Goal: Task Accomplishment & Management: Complete application form

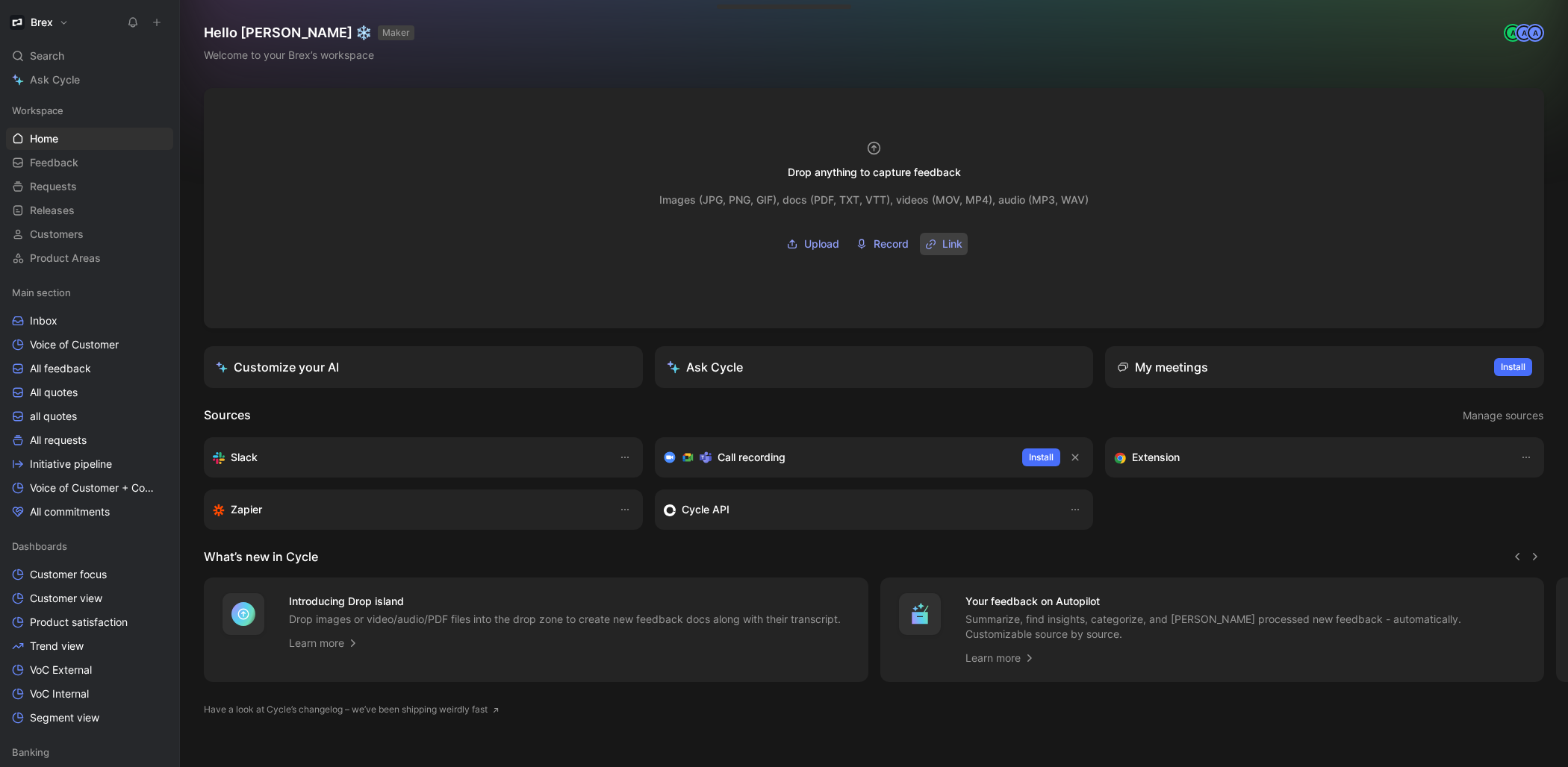
click at [945, 247] on span "Link" at bounding box center [952, 243] width 20 height 18
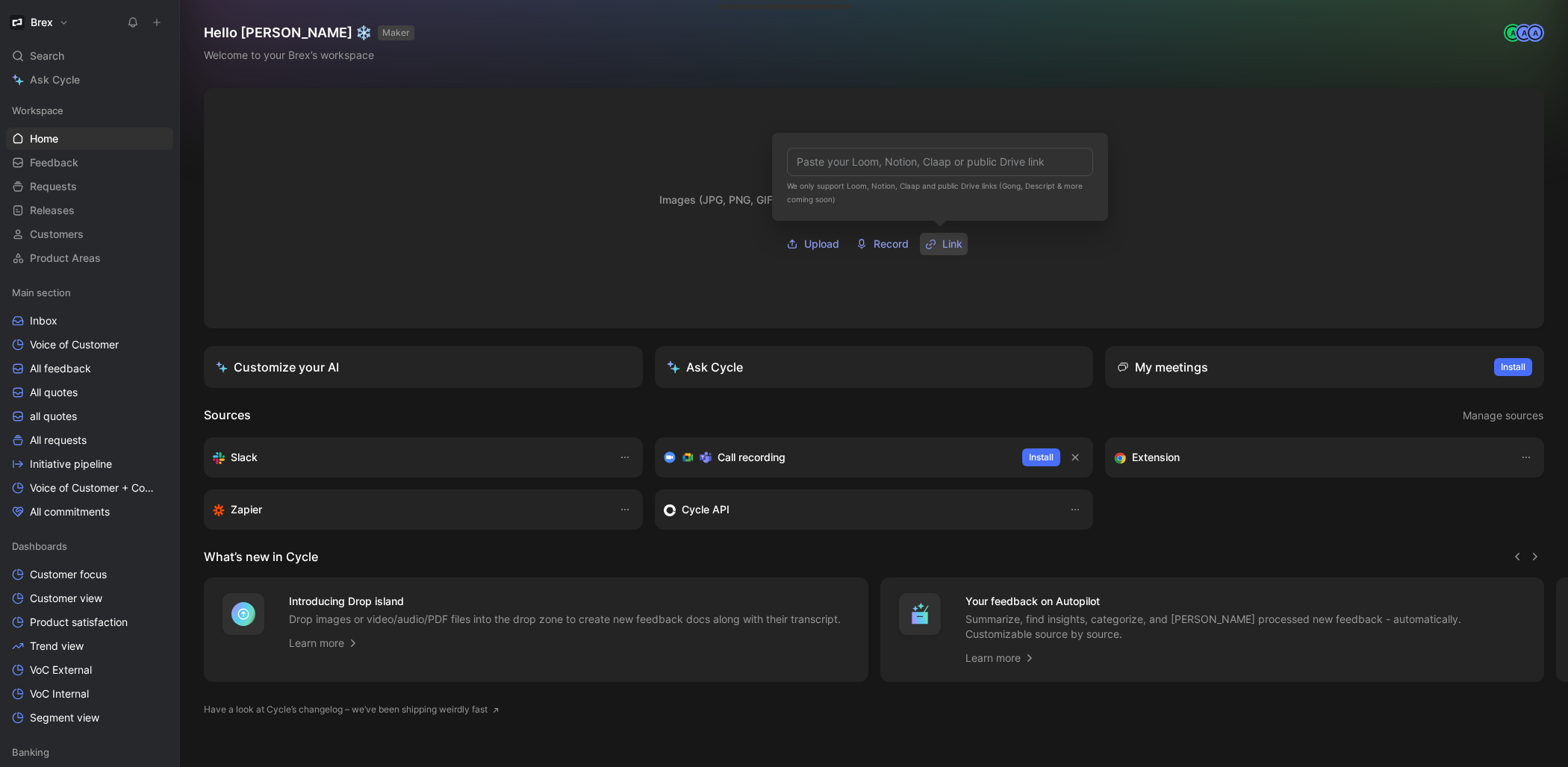
type input "[URL][DOMAIN_NAME]"
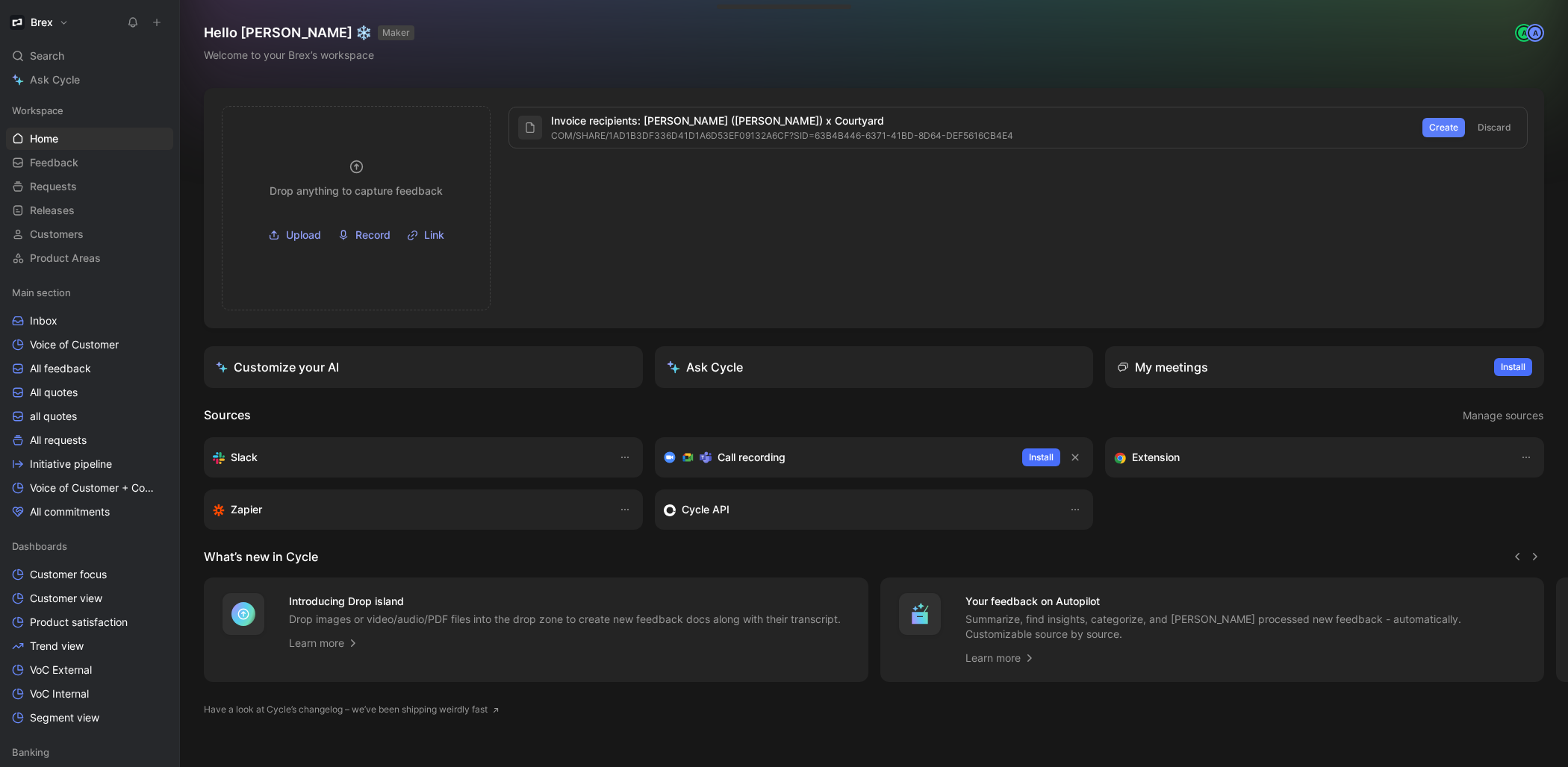
click at [1440, 125] on span "Create" at bounding box center [1443, 128] width 29 height 15
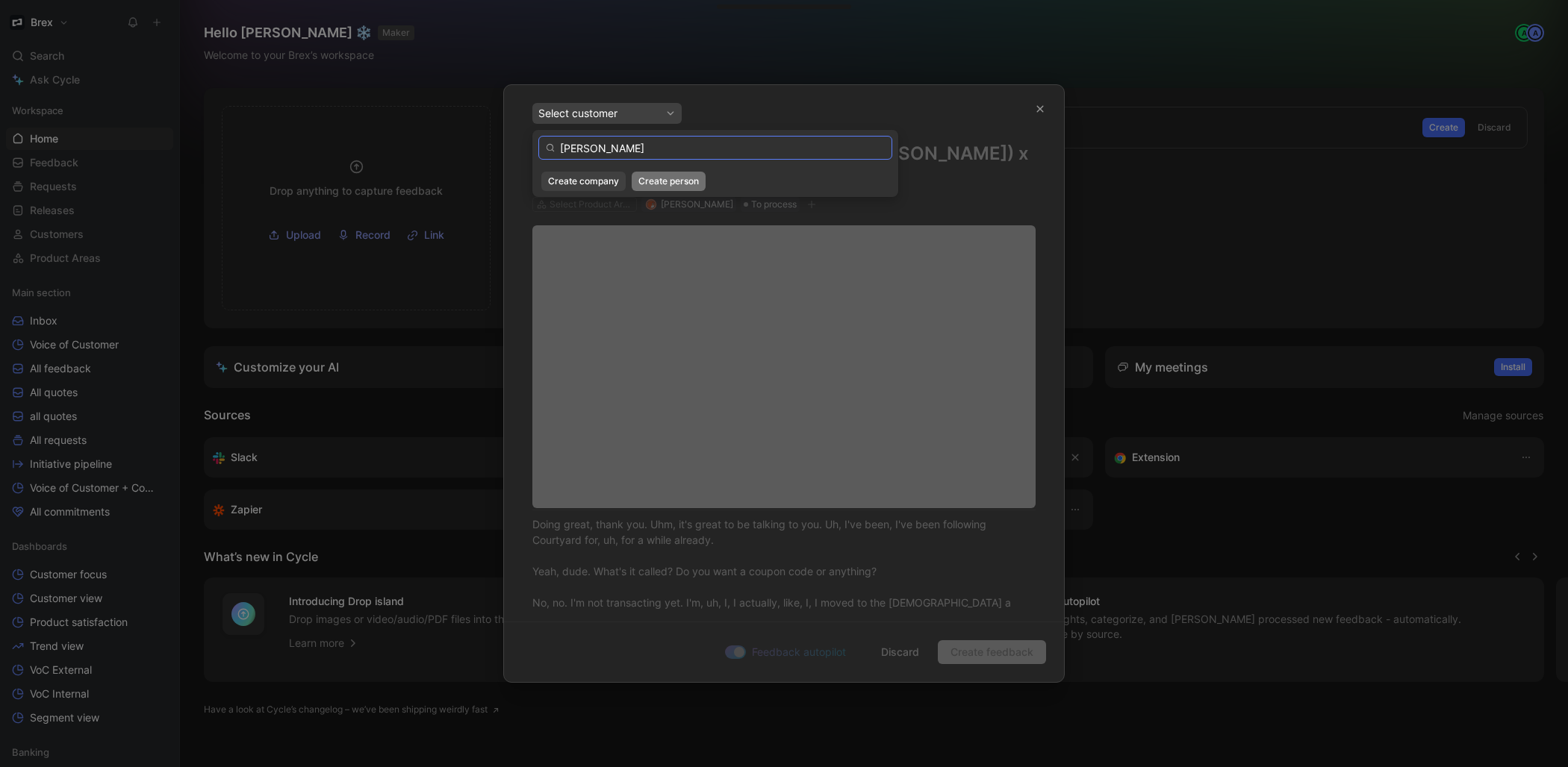
type input "nick carrasco"
click at [653, 180] on span "Create person" at bounding box center [668, 181] width 60 height 15
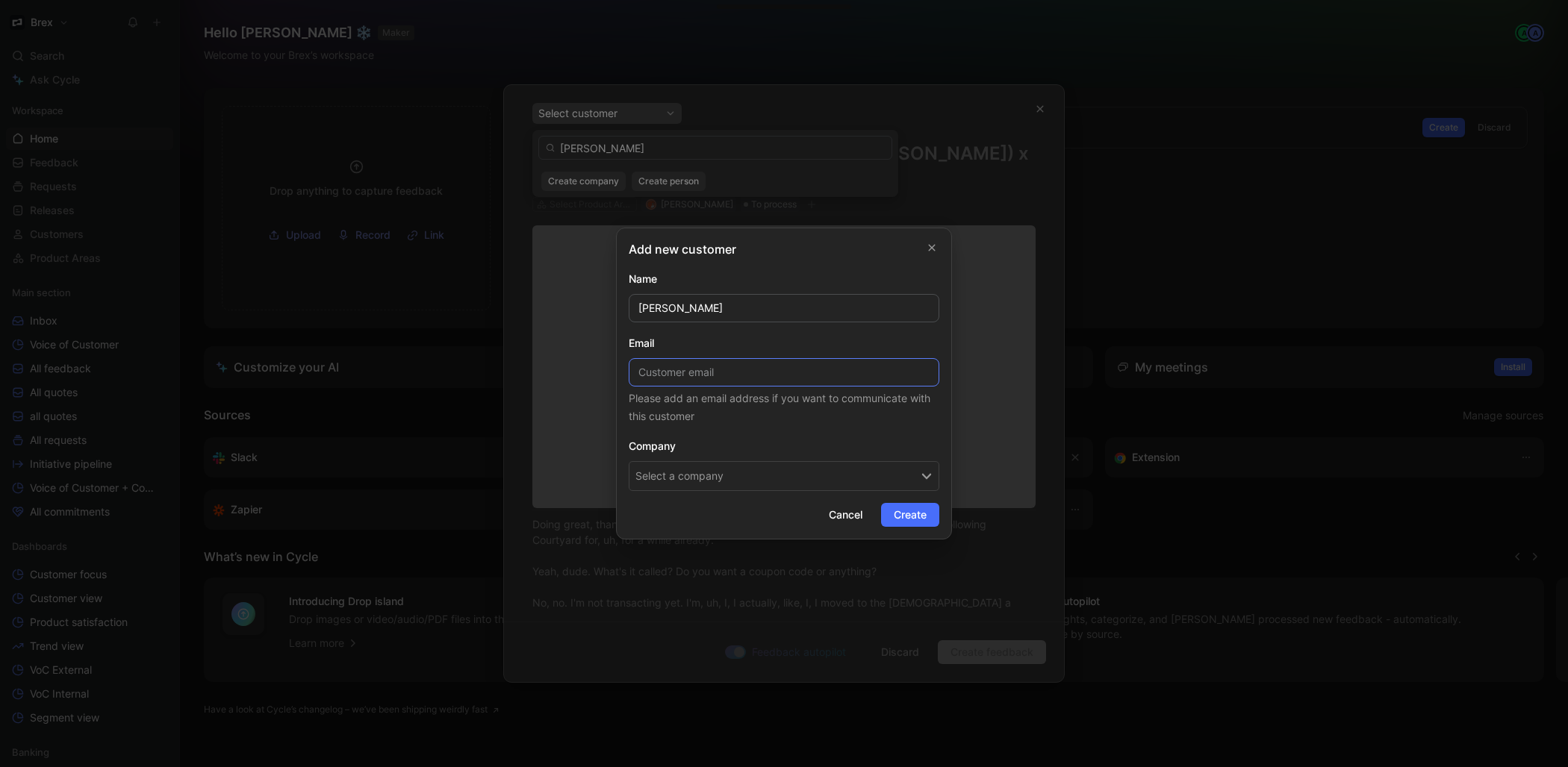
click at [759, 376] on input at bounding box center [784, 372] width 311 height 29
paste input "nick.carrasco@courtyard.io"
type input "nick.carrasco@courtyard.io"
click at [773, 475] on button "Select a company" at bounding box center [784, 476] width 311 height 30
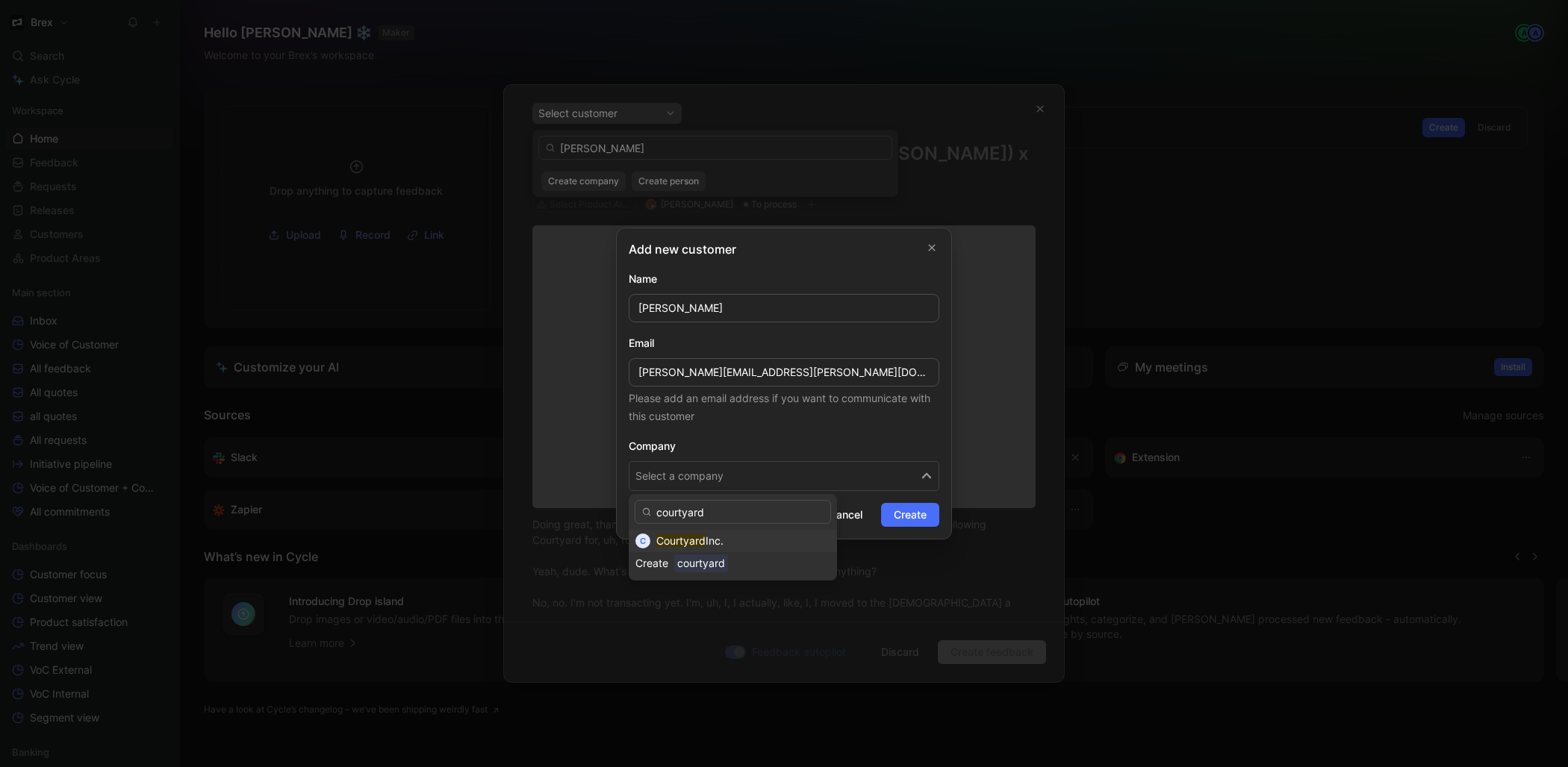
type input "courtyard"
click at [692, 546] on mark "Courtyard" at bounding box center [680, 541] width 49 height 13
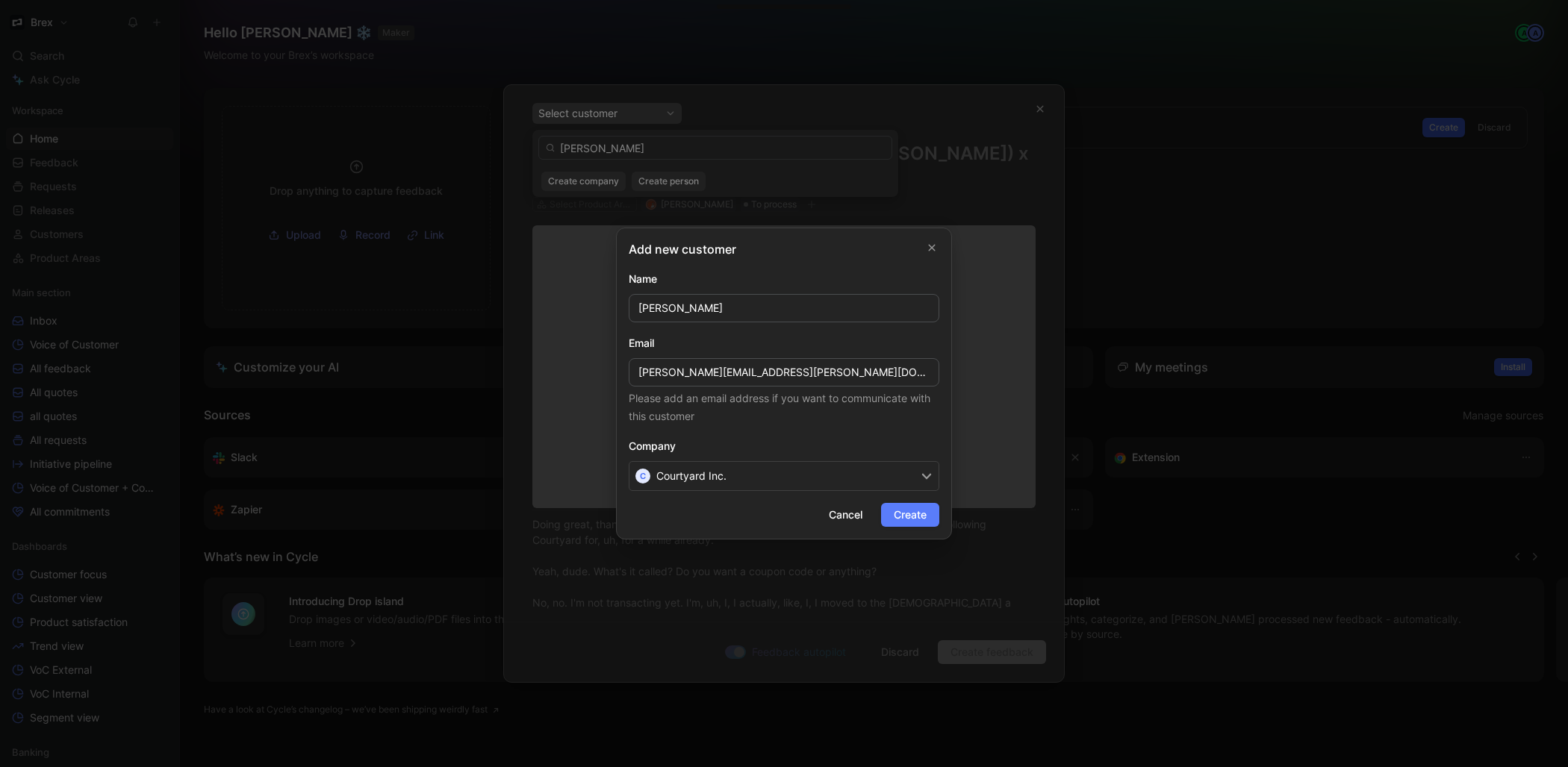
click at [900, 514] on span "Create" at bounding box center [911, 515] width 33 height 18
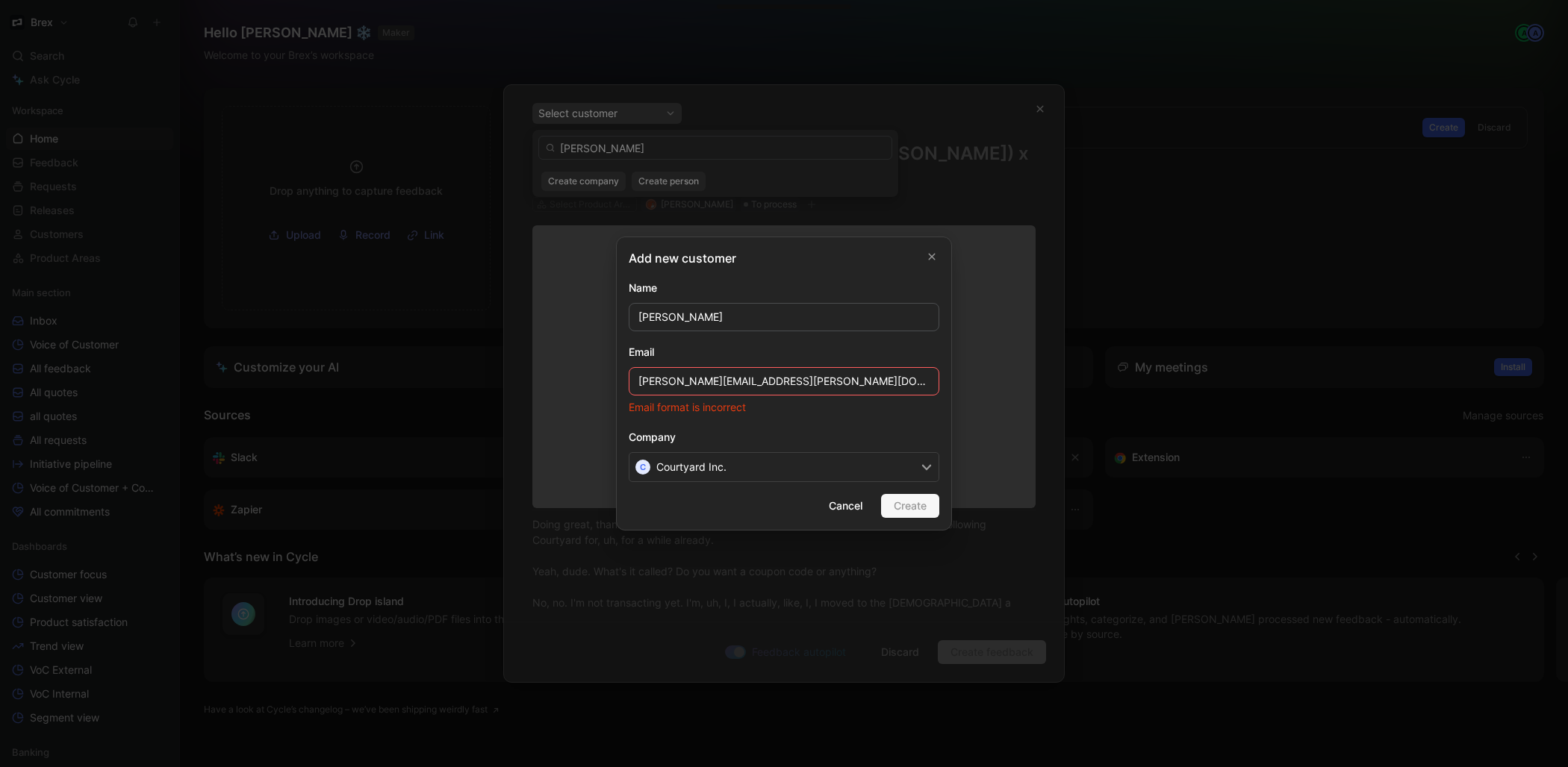
click at [739, 386] on input "nick.carrasco@courtyard.io" at bounding box center [784, 381] width 311 height 29
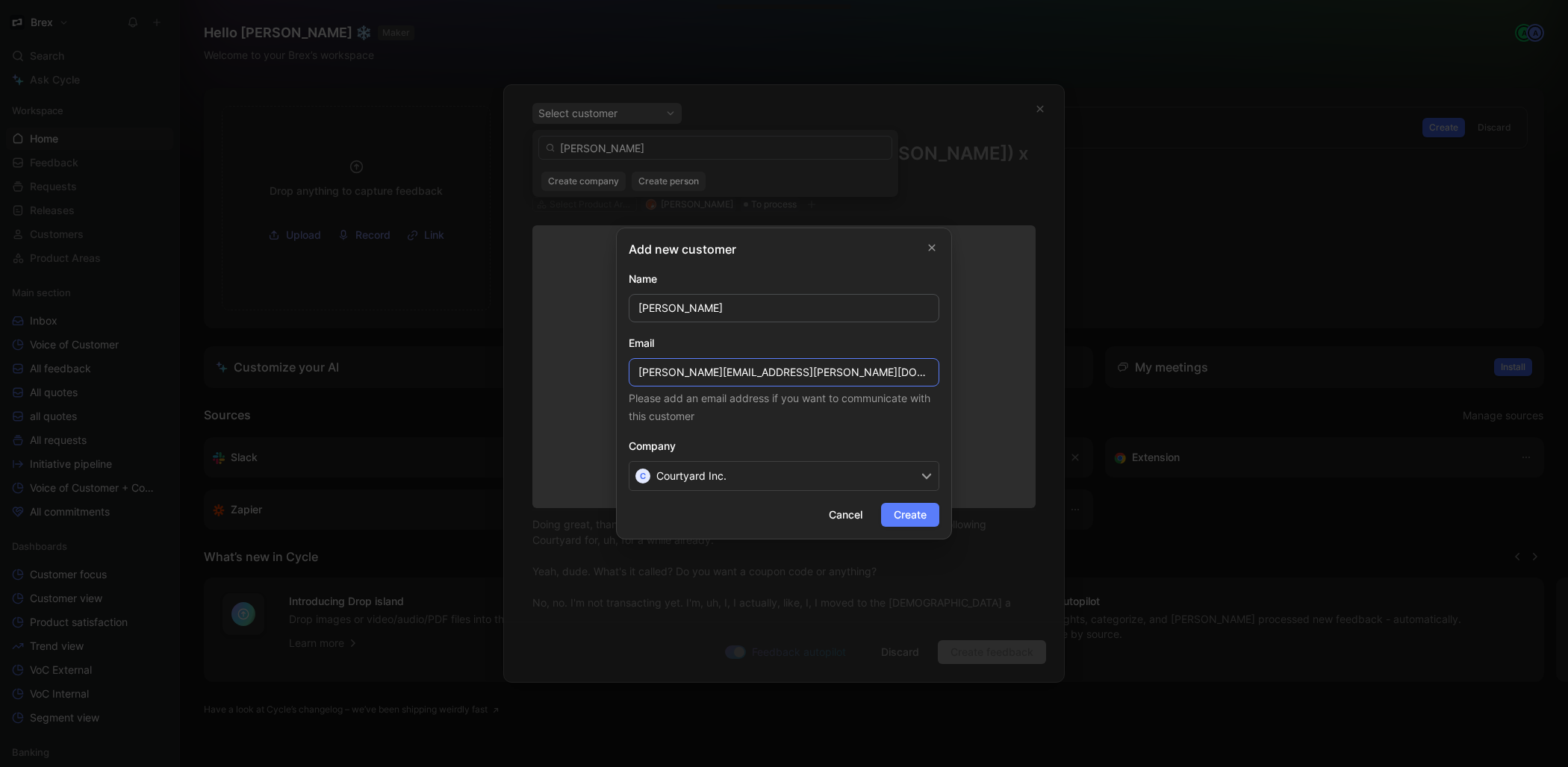
type input "nick.carrasco@courtyard.io"
click at [912, 511] on span "Create" at bounding box center [911, 515] width 33 height 18
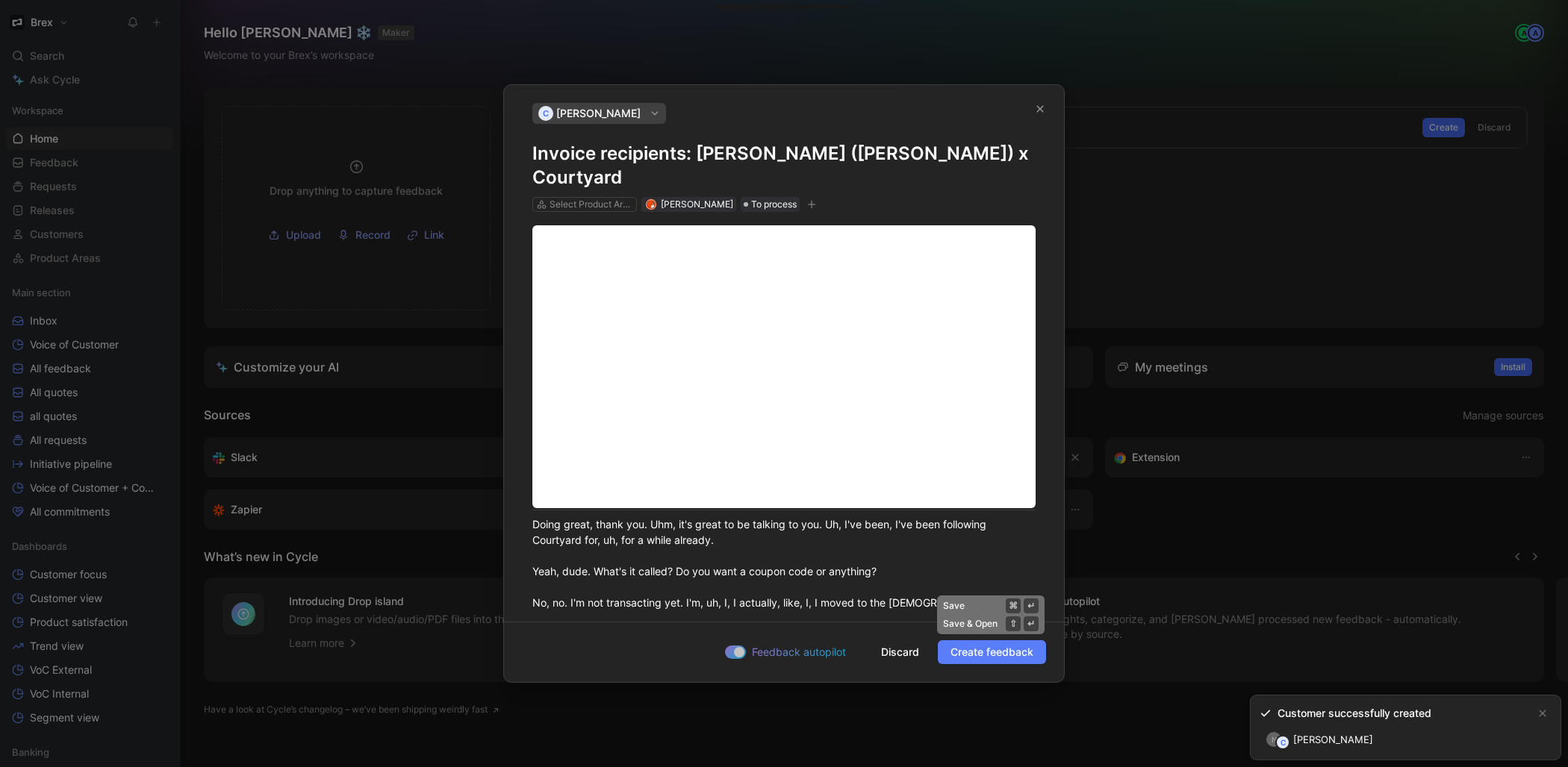
click at [999, 654] on span "Create feedback" at bounding box center [992, 651] width 83 height 18
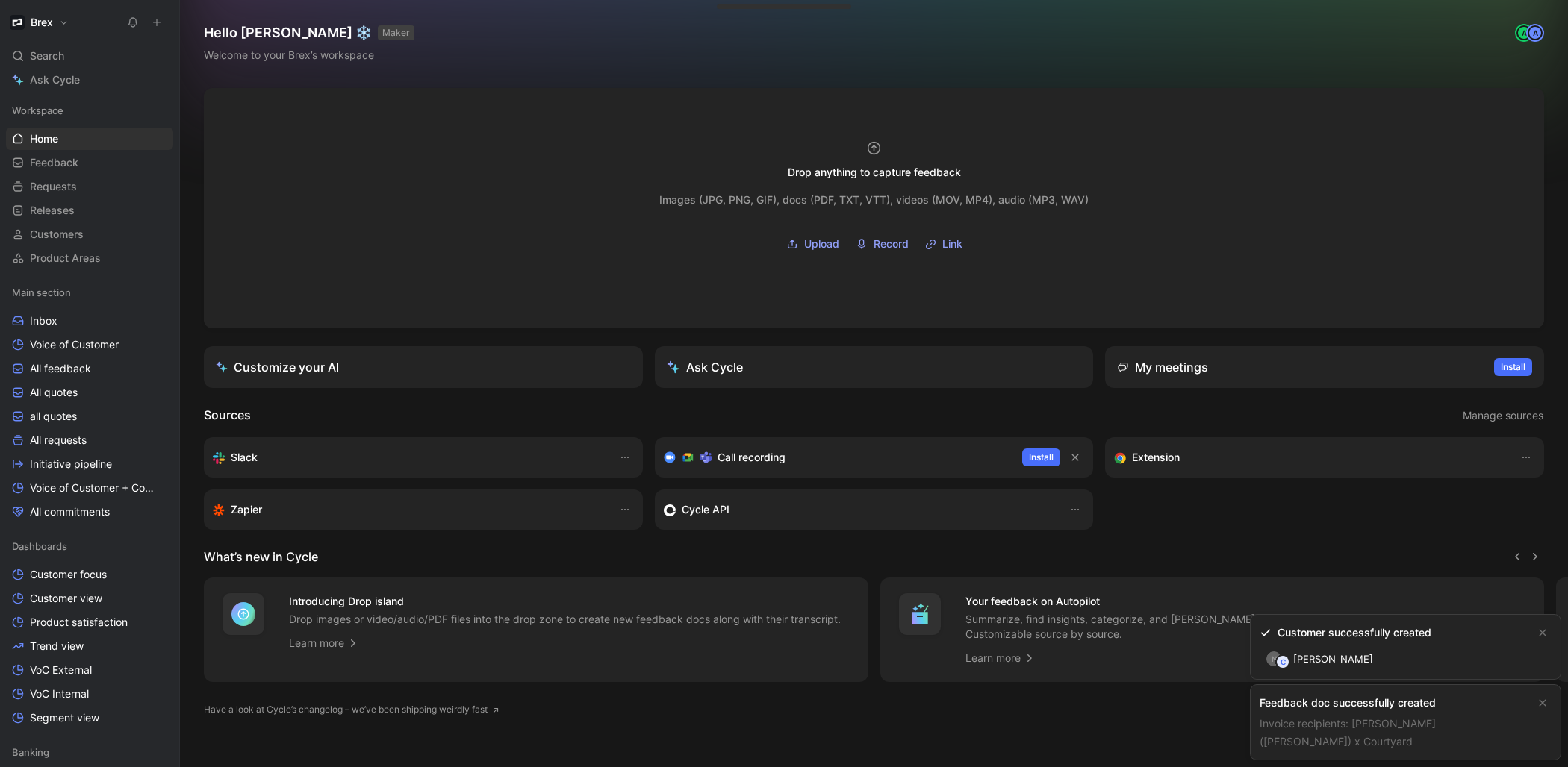
click at [1277, 742] on link "Invoice recipients: Tomas Soracco (Brex) x Courtyard" at bounding box center [1347, 732] width 177 height 30
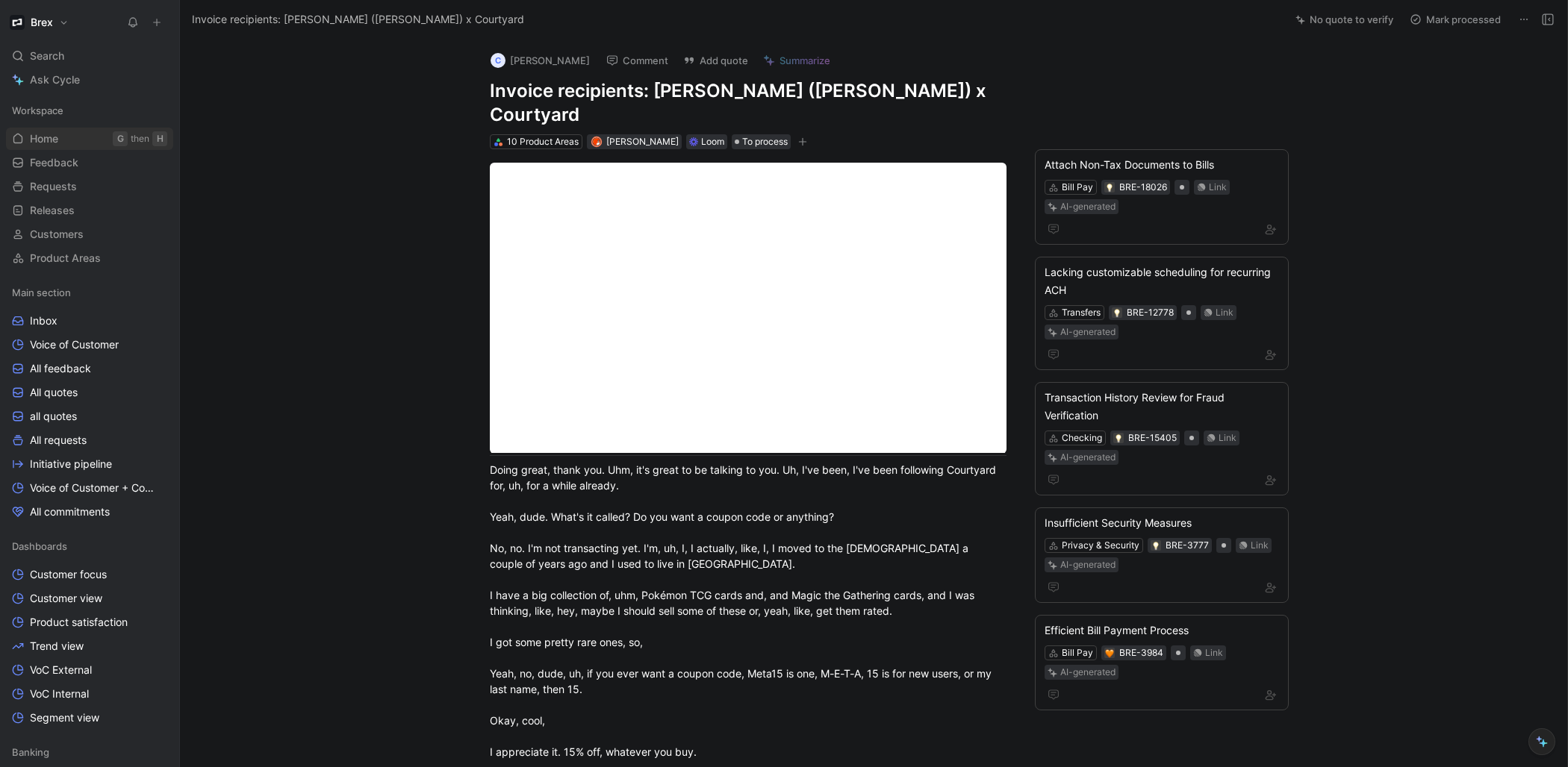
click at [65, 137] on link "Home G then H" at bounding box center [89, 139] width 167 height 22
